Goal: Information Seeking & Learning: Learn about a topic

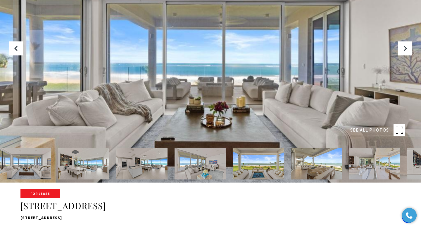
click at [397, 131] on rect at bounding box center [400, 131] width 12 height 12
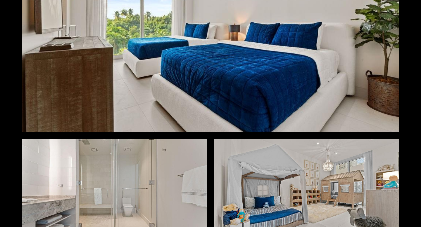
scroll to position [4078, 0]
